Goal: Information Seeking & Learning: Learn about a topic

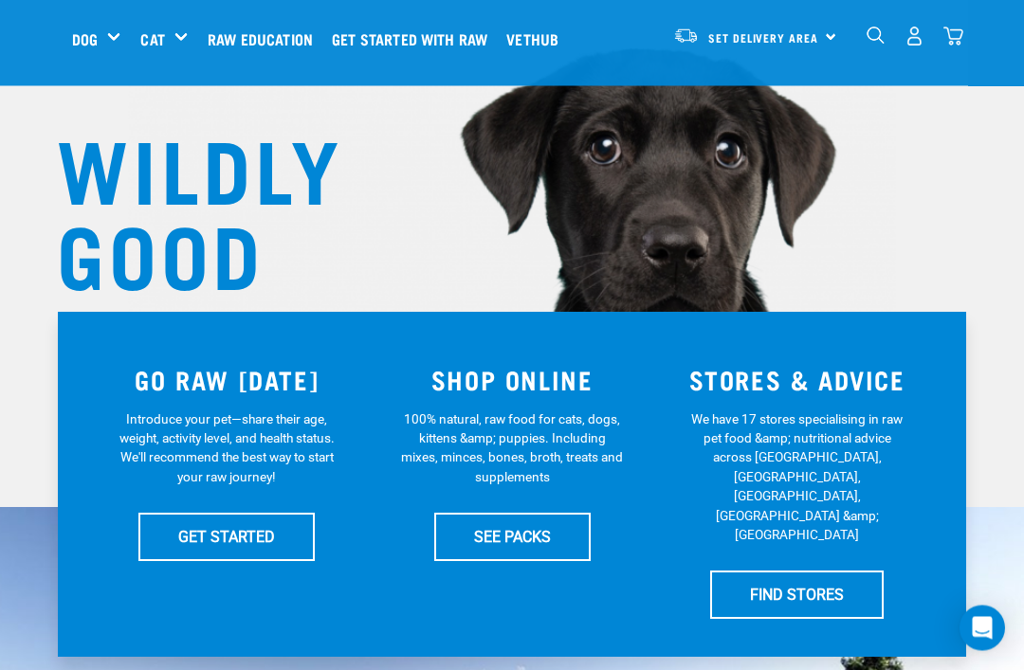
scroll to position [140, 0]
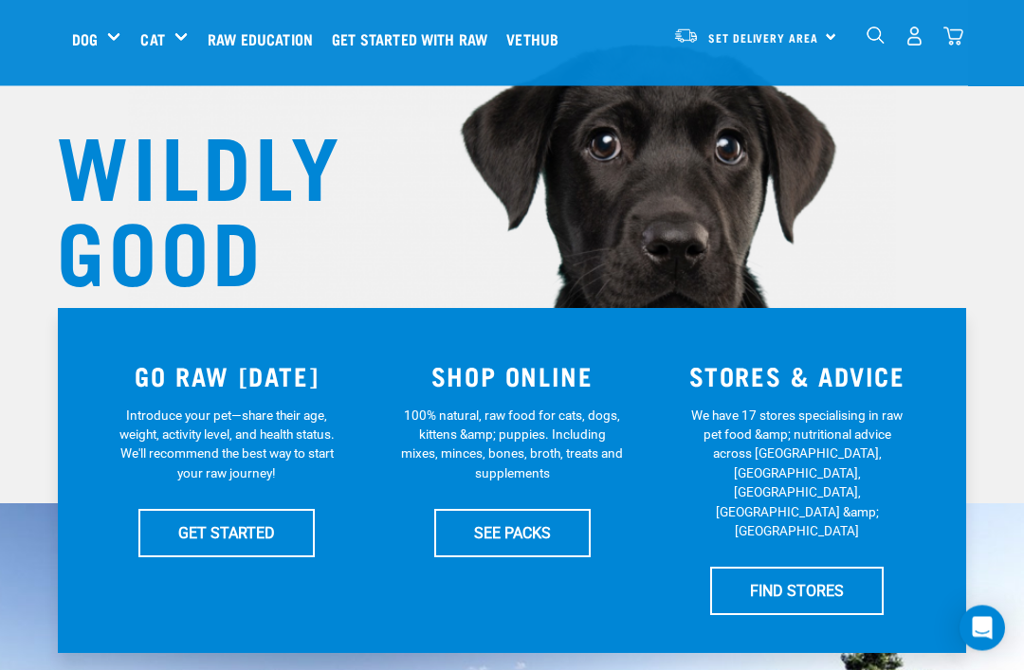
click at [542, 541] on link "SEE PACKS" at bounding box center [512, 533] width 156 height 47
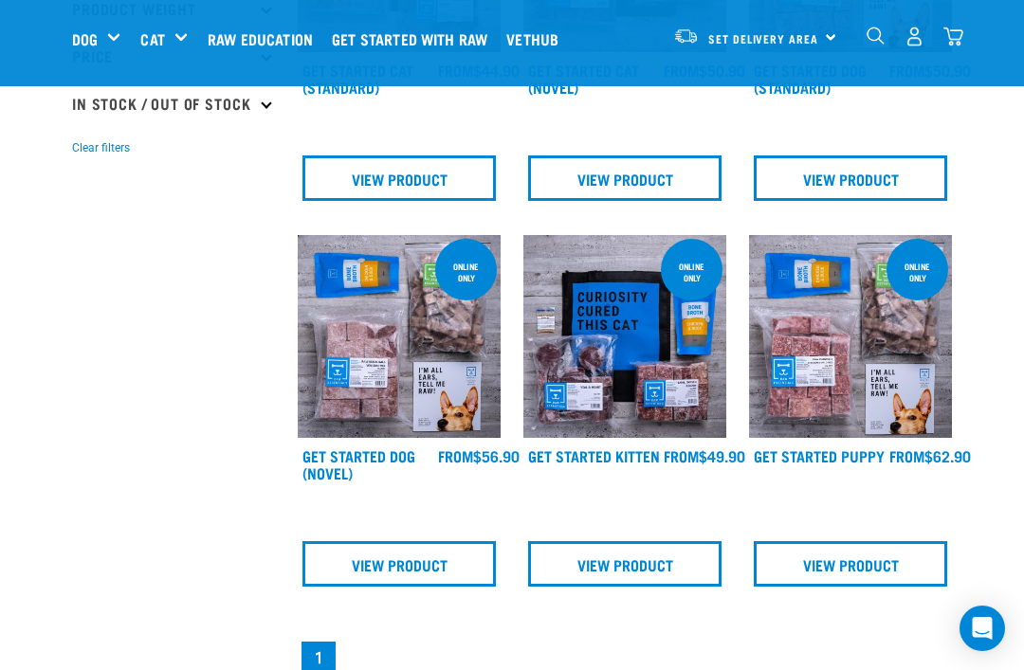
scroll to position [438, 0]
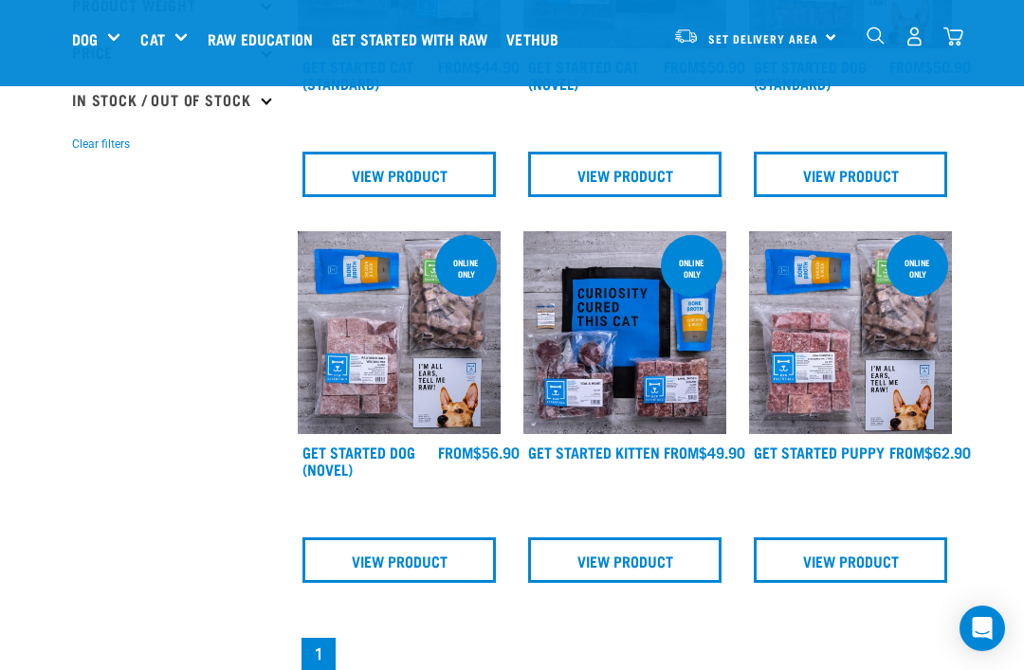
click at [417, 572] on link "View Product" at bounding box center [398, 560] width 193 height 46
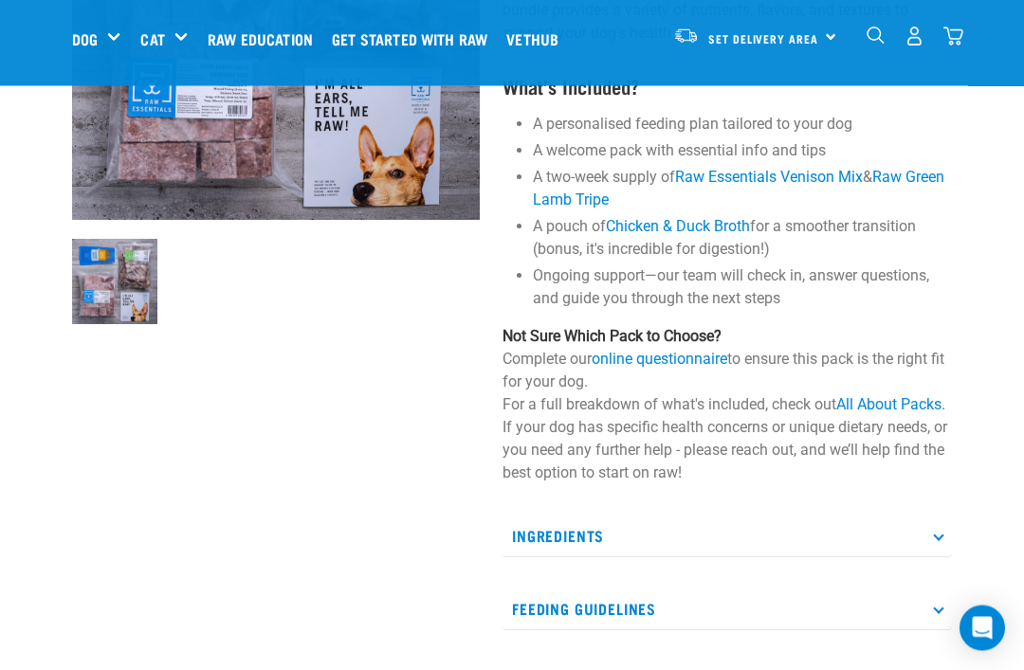
scroll to position [327, 0]
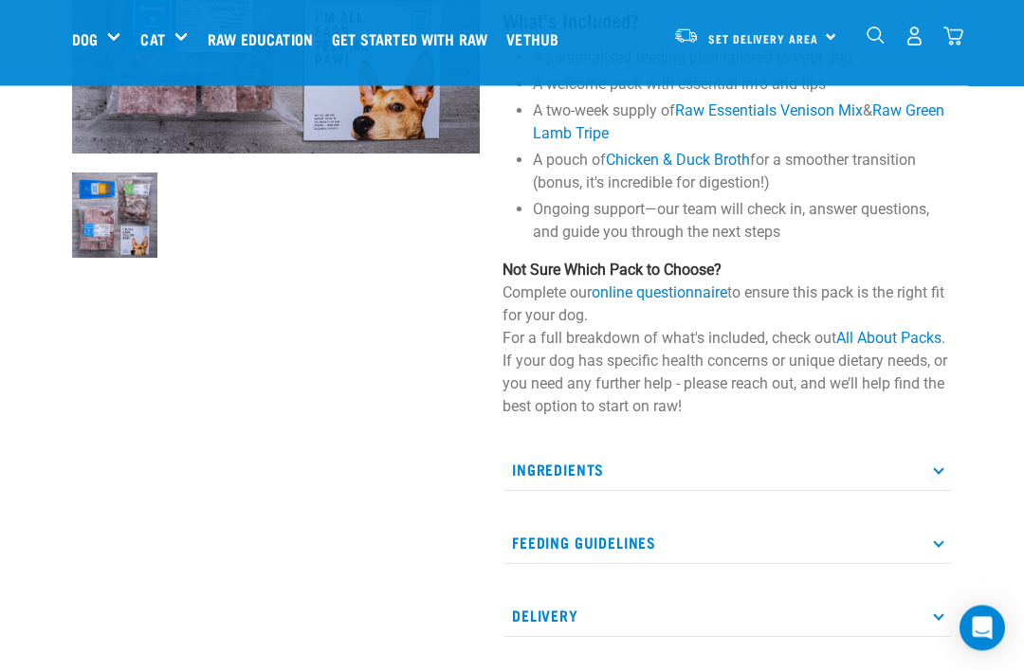
click at [948, 539] on p "Feeding Guidelines" at bounding box center [726, 543] width 449 height 43
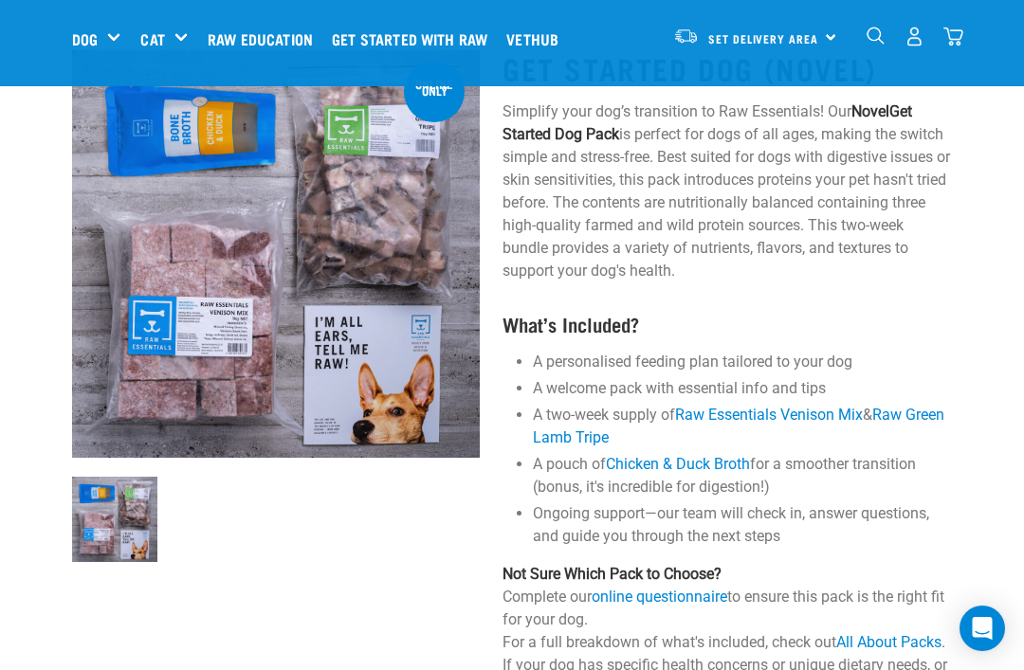
scroll to position [0, 0]
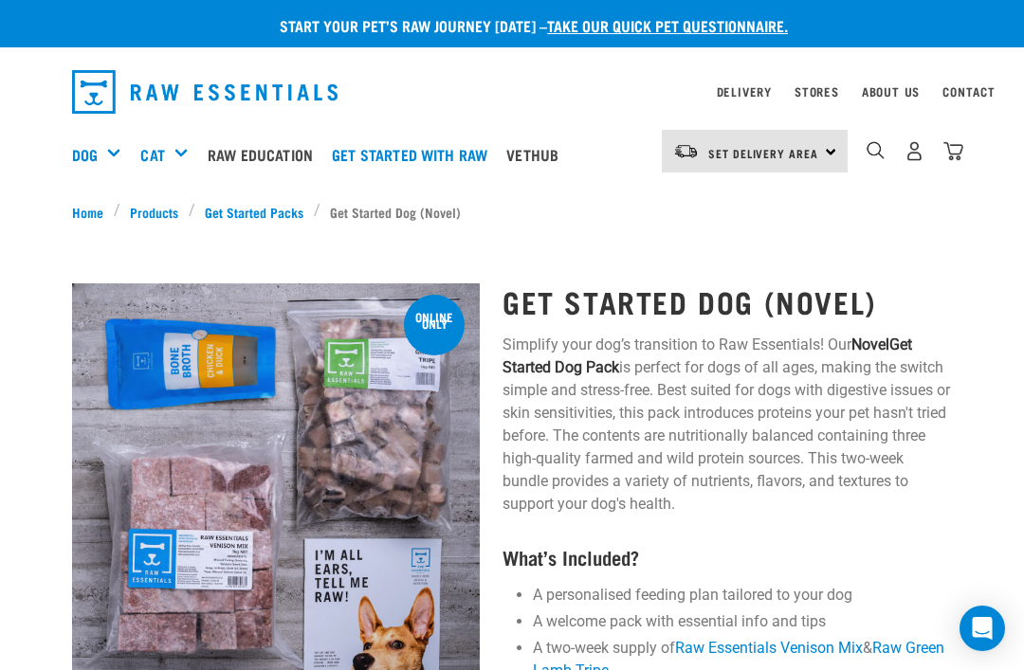
click at [0, 0] on div "Bulk Frozen" at bounding box center [0, 0] width 0 height 0
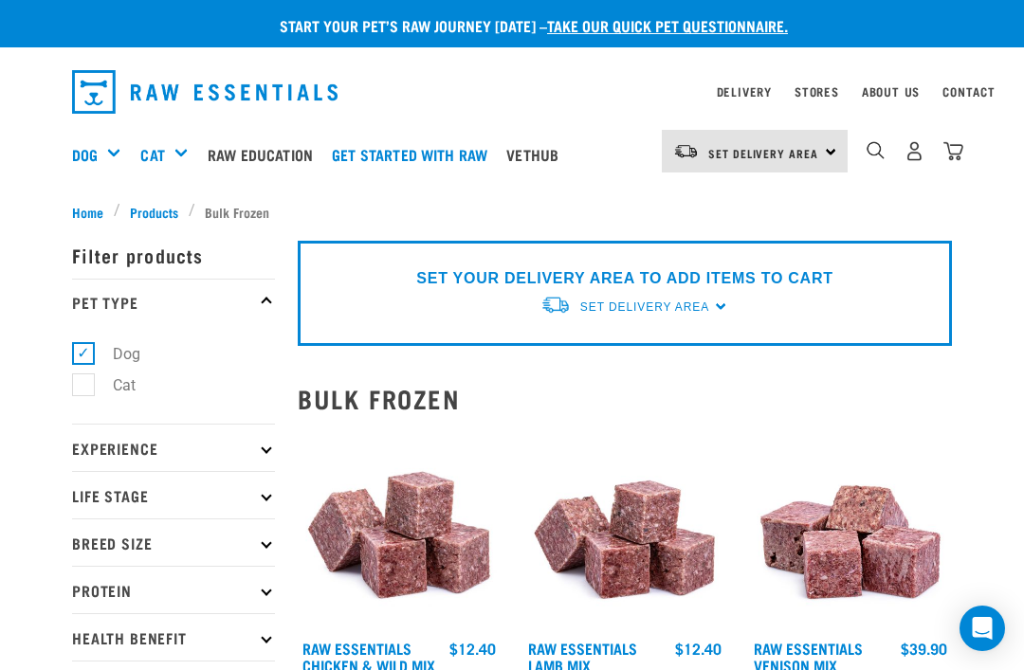
click at [257, 155] on link "Raw Education" at bounding box center [265, 155] width 124 height 76
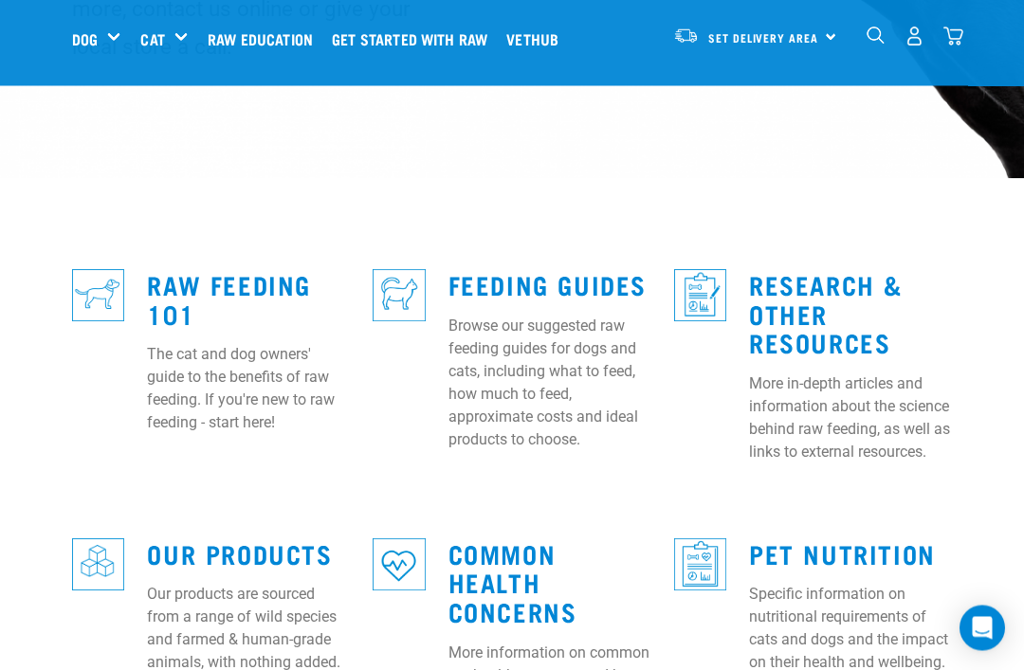
scroll to position [495, 0]
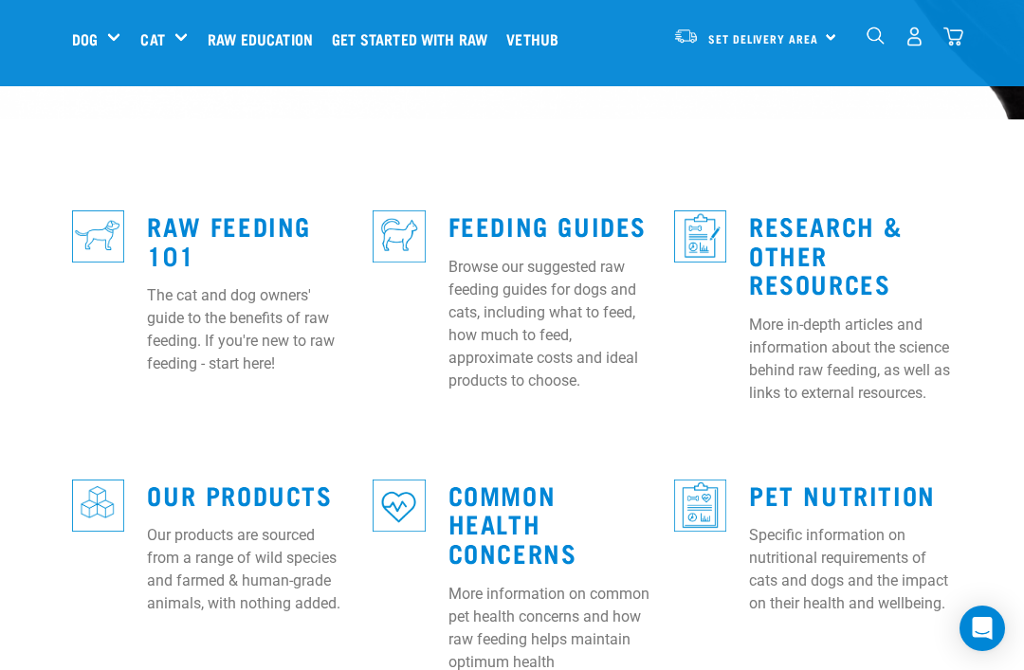
click at [500, 185] on div "Feeding Guides Browse our suggested raw feeding guides for dogs and cats, inclu…" at bounding box center [550, 296] width 226 height 223
click at [509, 218] on link "Feeding Guides" at bounding box center [547, 225] width 198 height 14
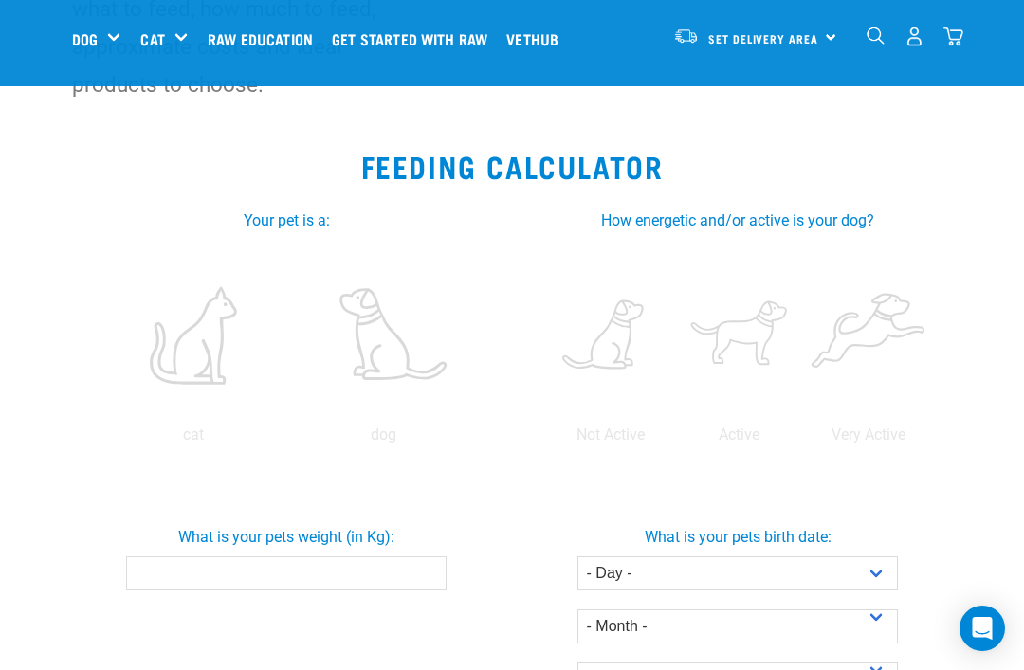
scroll to position [271, 0]
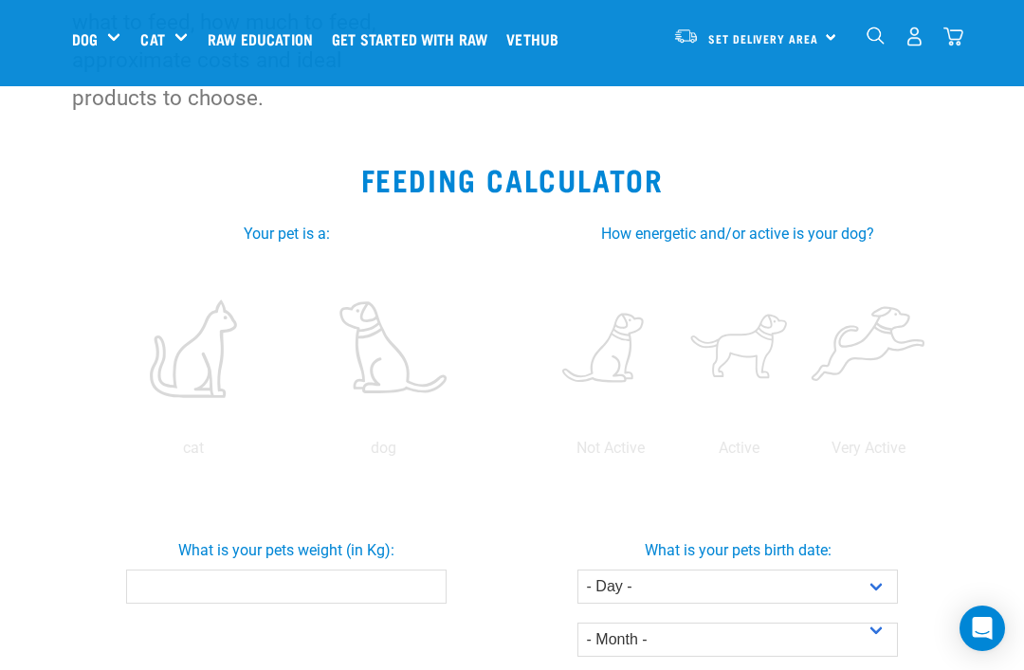
click at [292, 429] on label at bounding box center [383, 348] width 183 height 161
click at [288, 453] on input "radio" at bounding box center [288, 453] width 0 height 0
radio input "true"
click at [800, 382] on label at bounding box center [739, 348] width 121 height 161
click at [675, 453] on input "radio" at bounding box center [675, 453] width 0 height 0
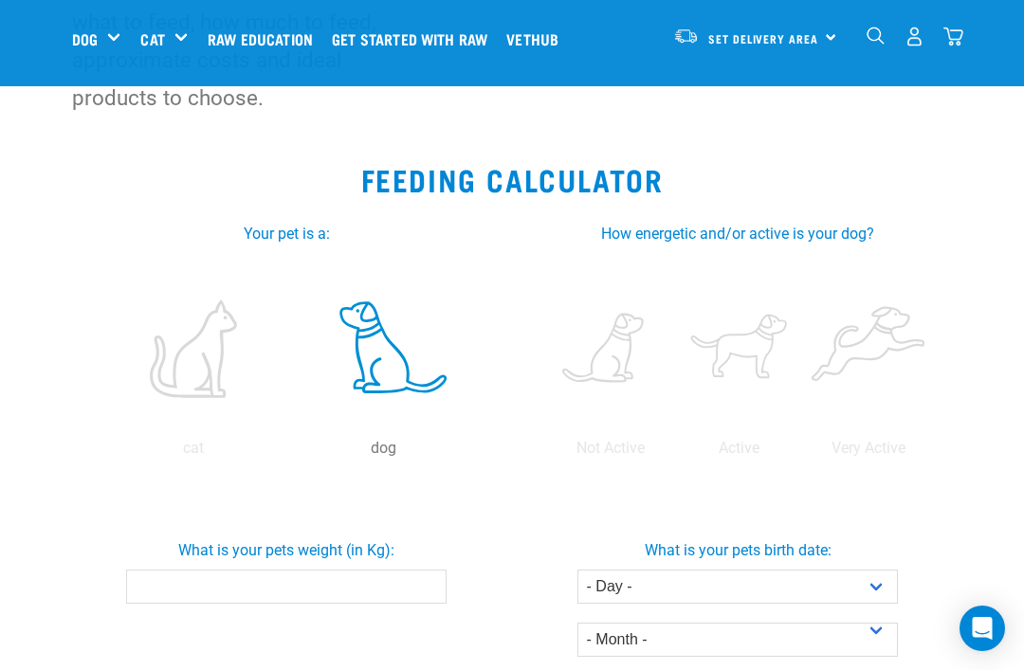
radio input "true"
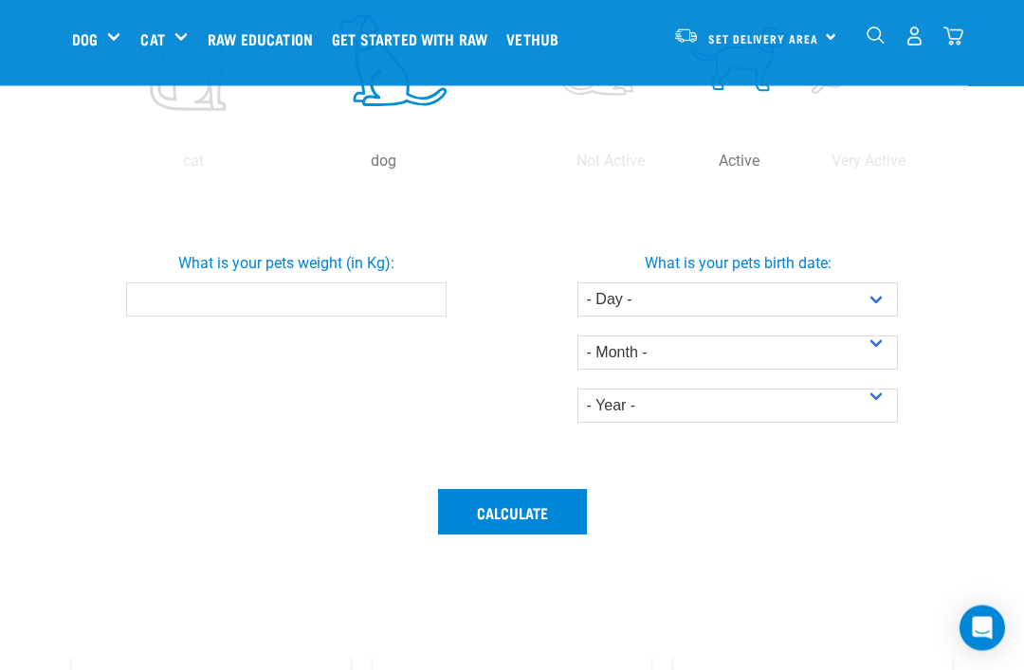
scroll to position [555, 0]
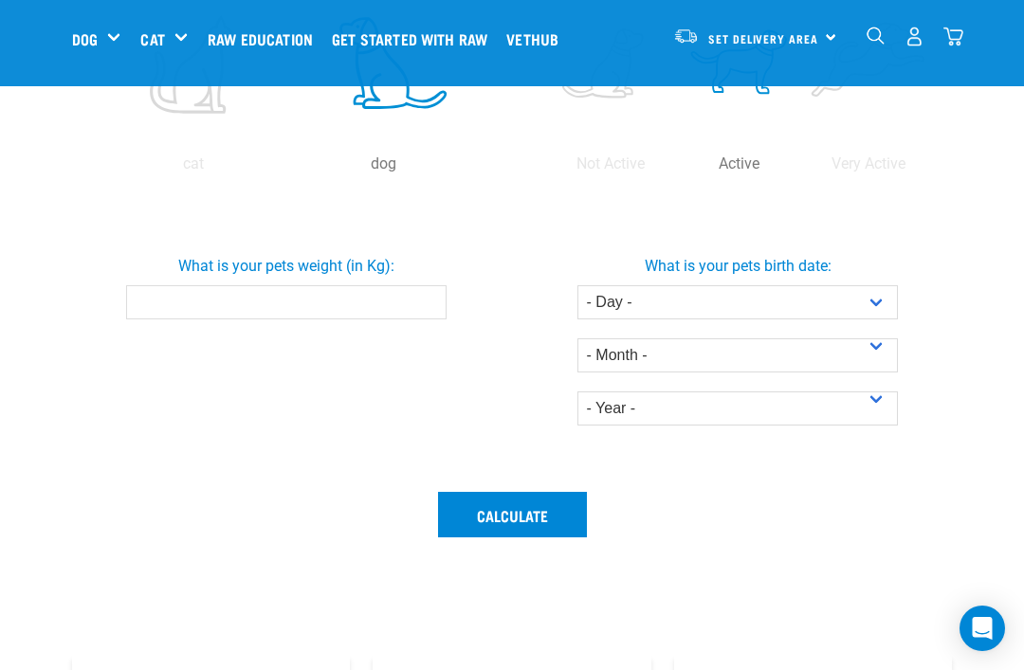
click at [422, 319] on input "What is your pets weight (in Kg):" at bounding box center [286, 302] width 321 height 34
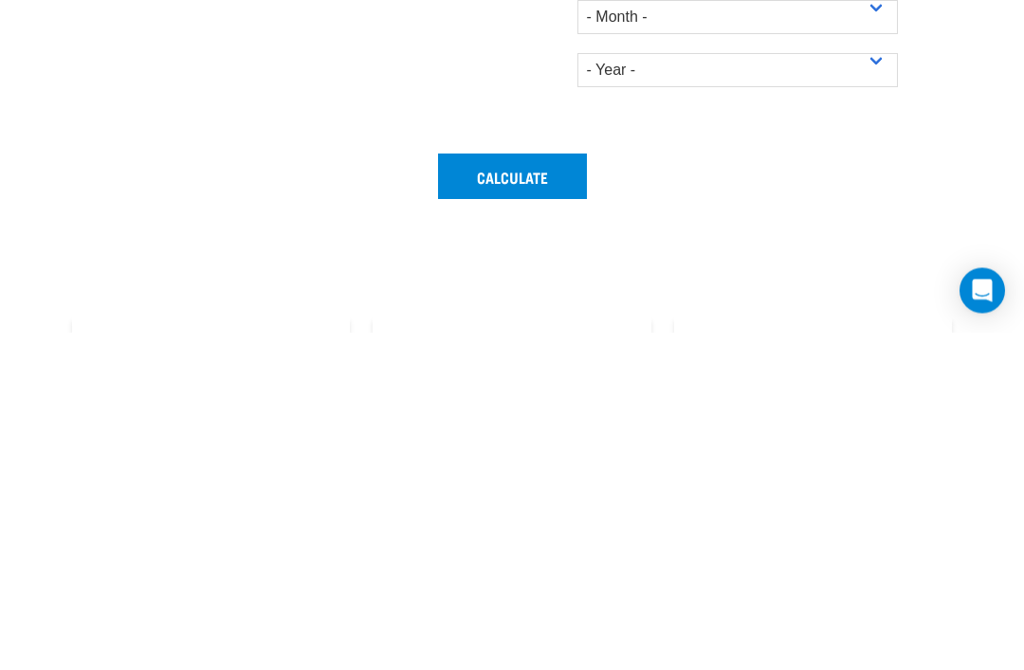
type input "18"
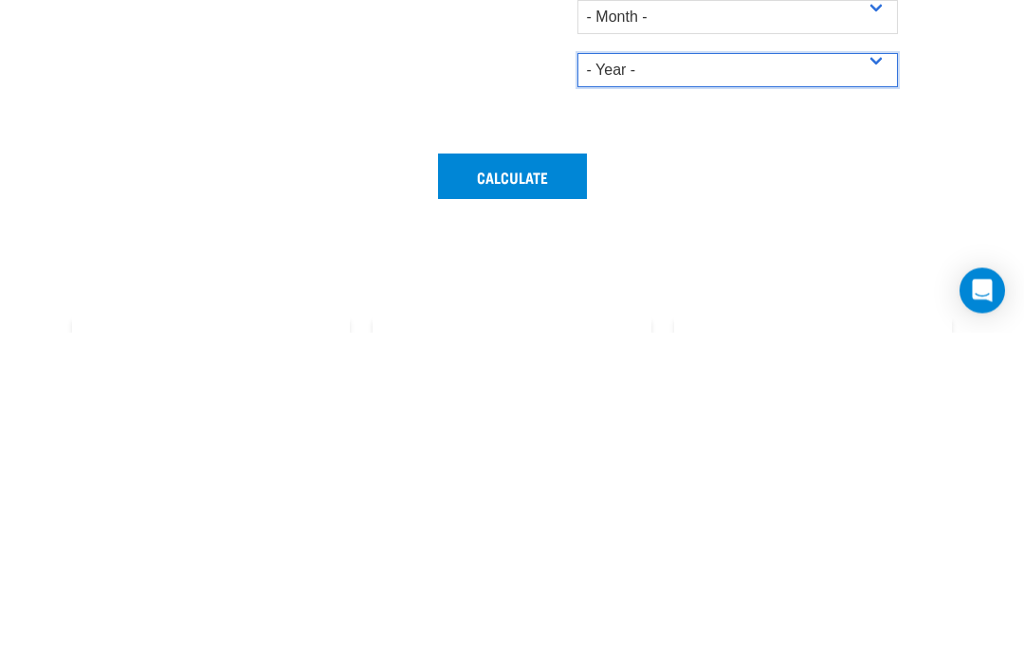
click at [888, 391] on select "- Year - 2025 2024 2023 2022 2021 2020 2019 2018 2017 2016 2015 2014" at bounding box center [737, 408] width 321 height 34
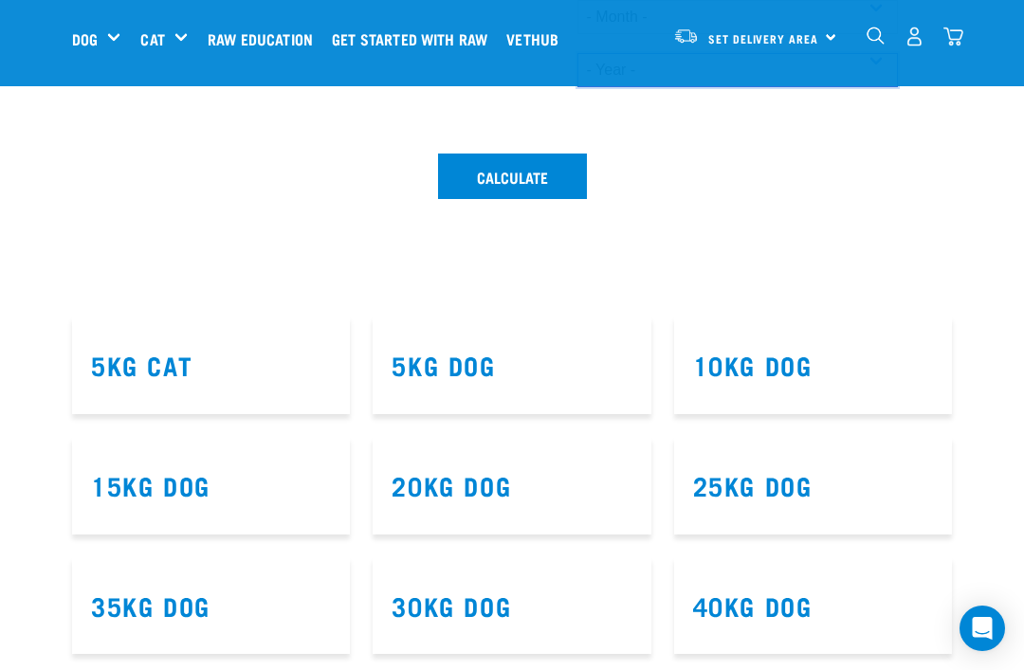
select select "2021"
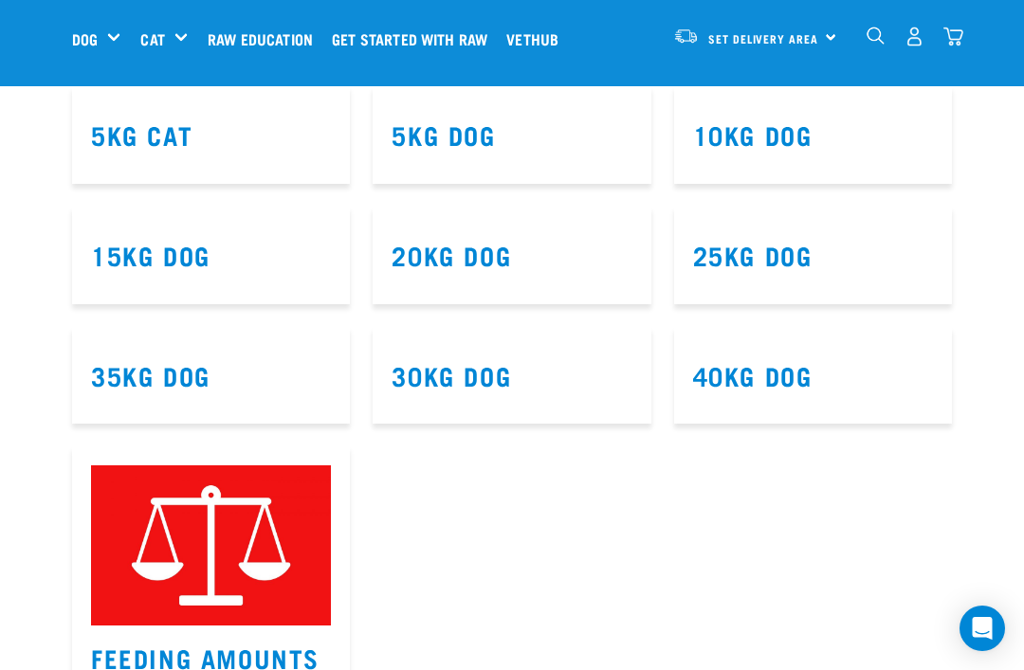
scroll to position [1188, 0]
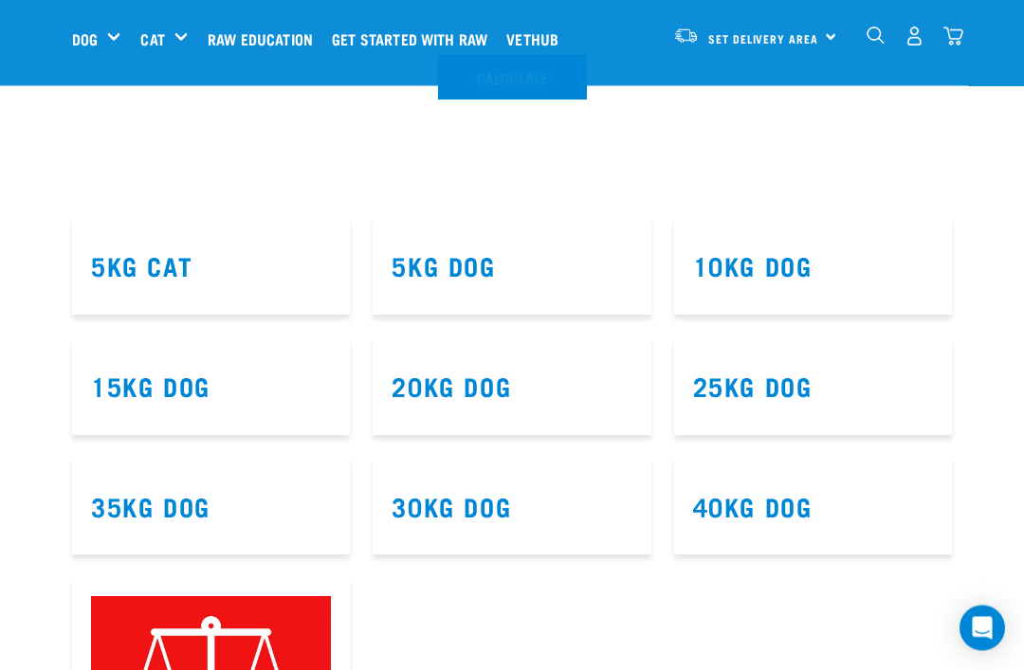
click at [520, 100] on button "Calculate" at bounding box center [512, 78] width 149 height 46
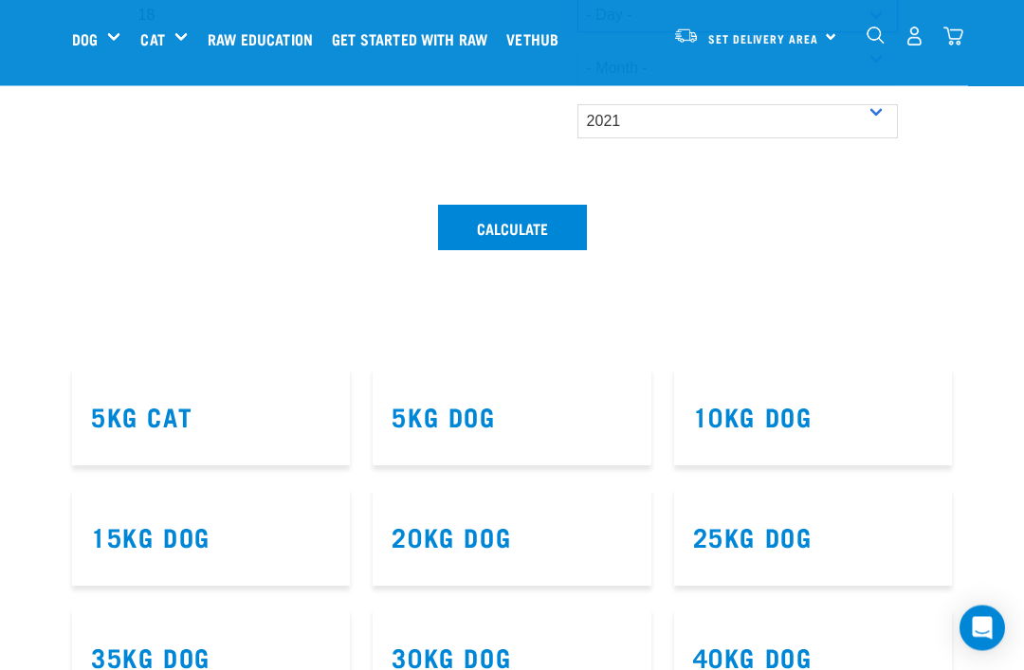
click at [887, 33] on select "- Day - 1 2 3 4 5 6 7 8 9 10 11 12 13 14 15 16 17 18 19 20 21 22 23 24 25 26 27" at bounding box center [737, 16] width 321 height 34
select select "11"
click at [873, 85] on select "- Month - January February March April May June July August September October N…" at bounding box center [737, 68] width 321 height 34
select select "March"
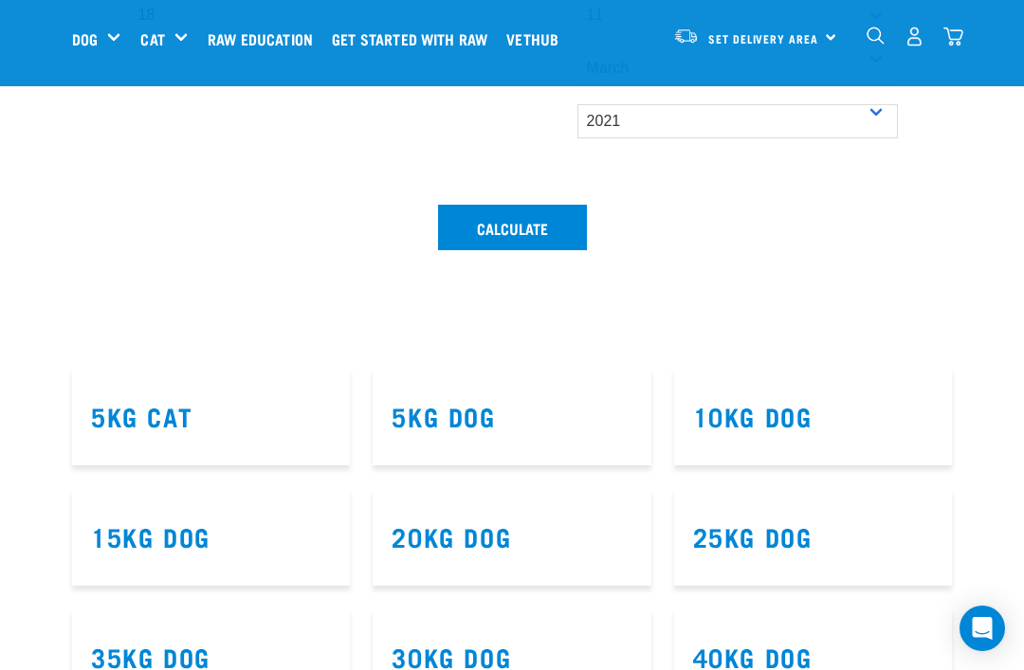
click at [535, 250] on button "Calculate" at bounding box center [512, 228] width 149 height 46
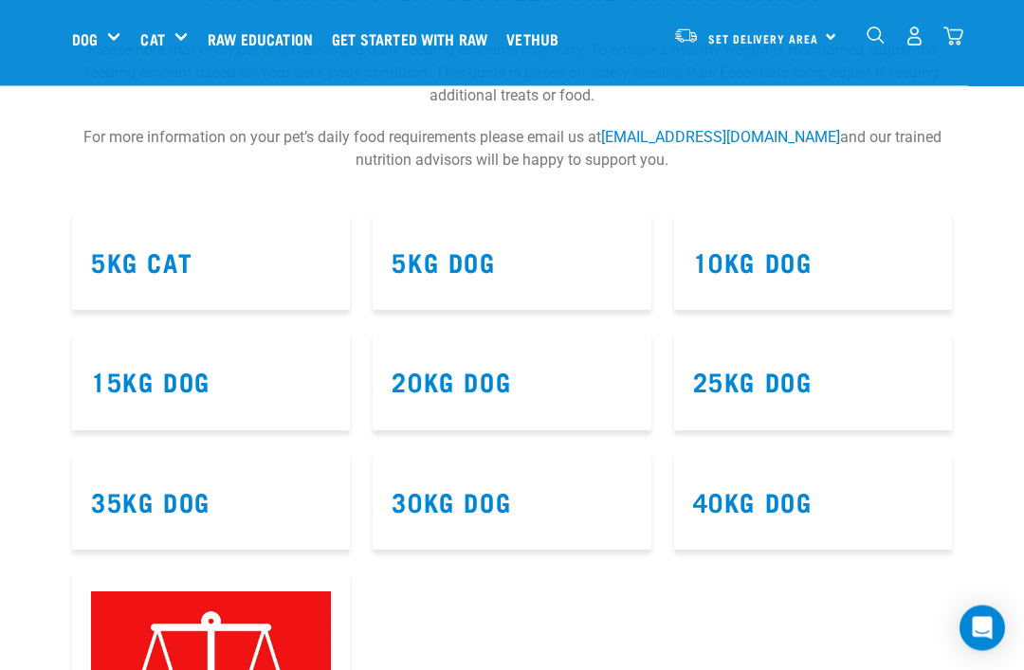
scroll to position [1198, 0]
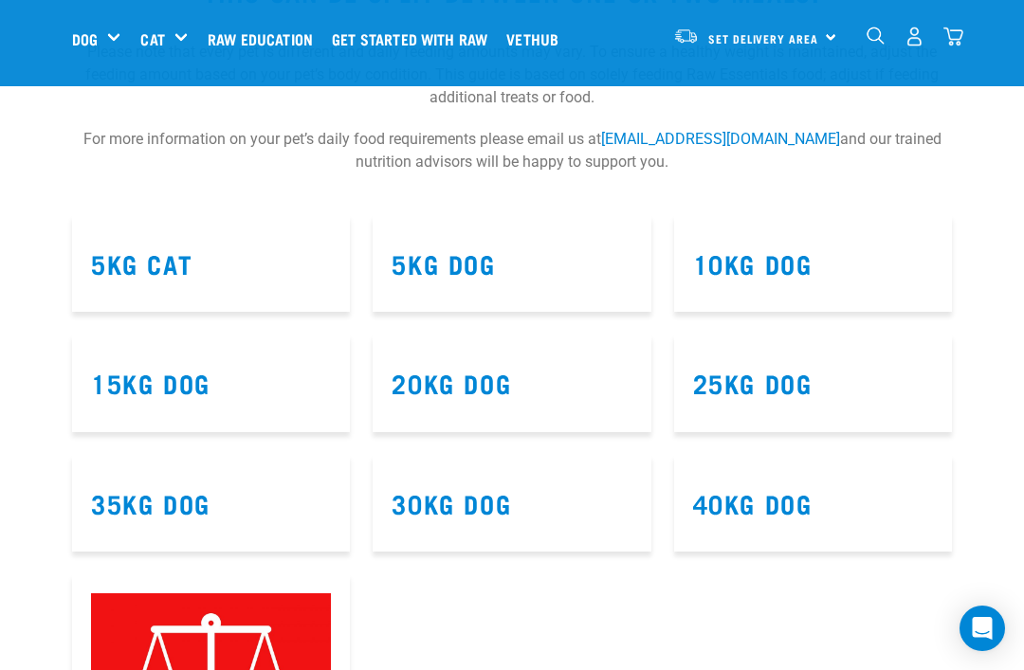
click at [554, 398] on h3 "20kg Dog" at bounding box center [511, 383] width 240 height 29
click at [476, 390] on link "20kg Dog" at bounding box center [450, 382] width 119 height 14
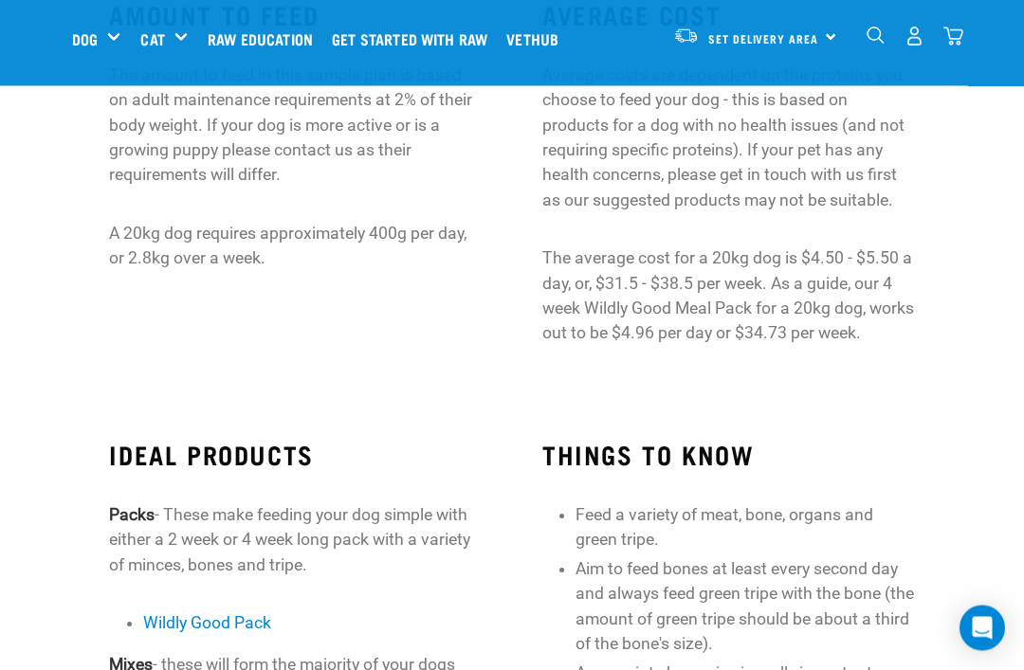
scroll to position [254, 0]
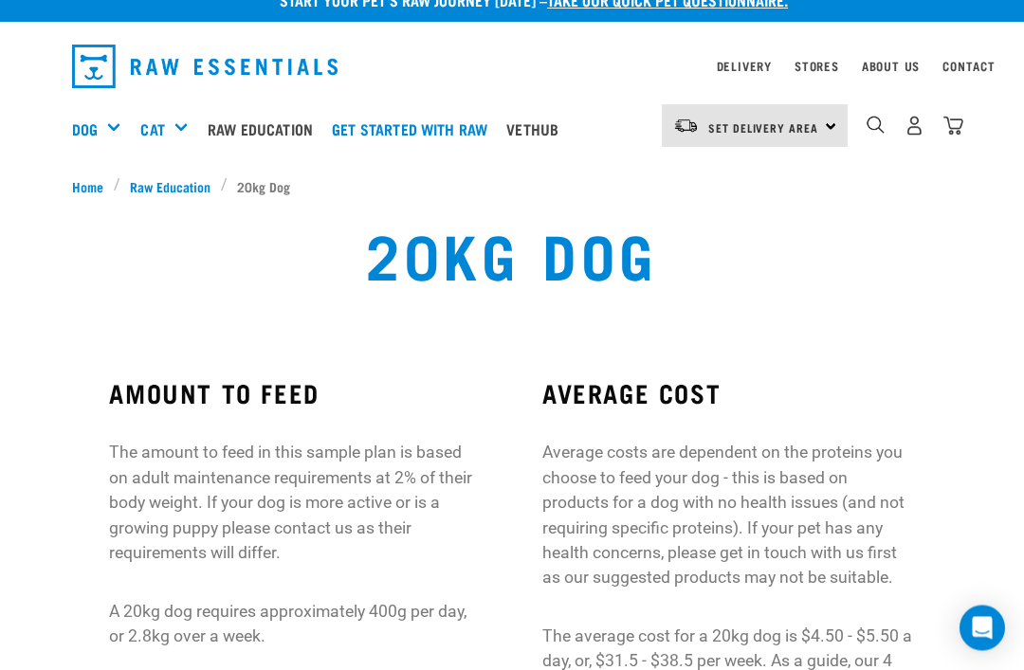
scroll to position [0, 0]
